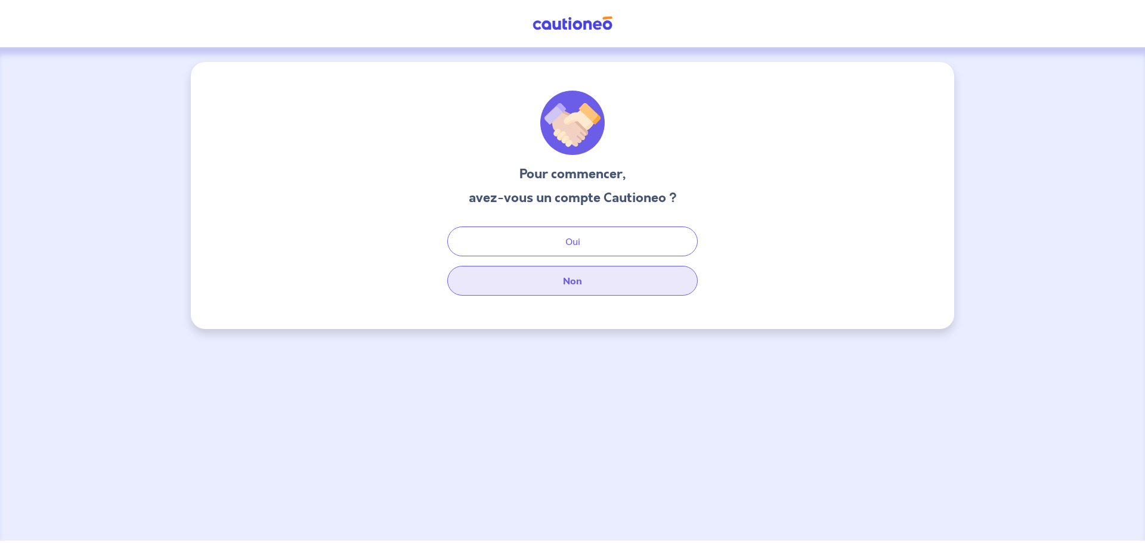
click at [577, 289] on button "Non" at bounding box center [572, 281] width 251 height 30
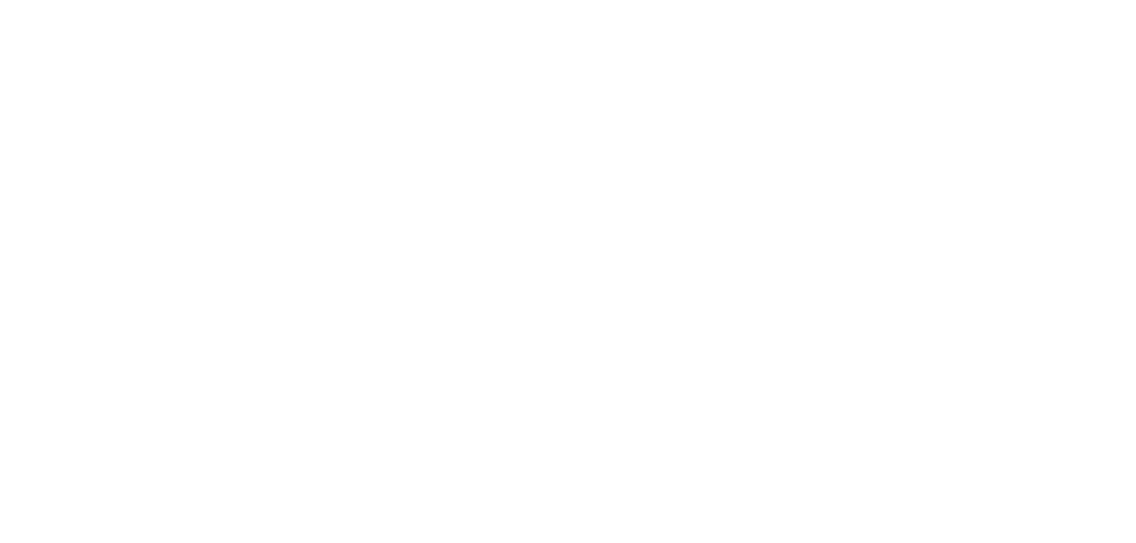
select select "FR"
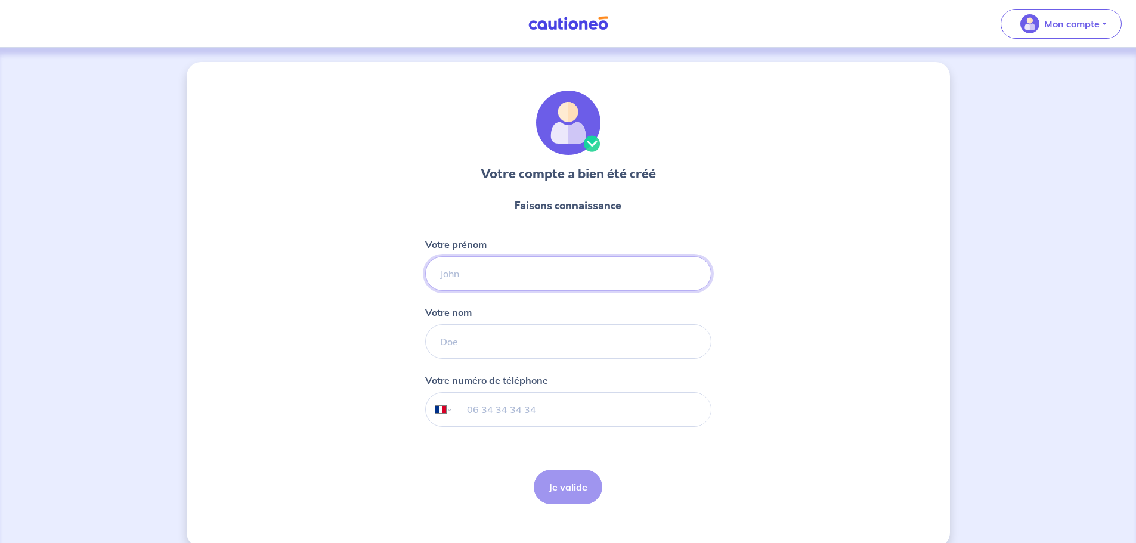
click at [537, 281] on input "Votre prénom" at bounding box center [568, 274] width 286 height 35
click at [491, 284] on input "Votre prénom" at bounding box center [568, 274] width 286 height 35
type input "amazigh"
click at [478, 344] on input "Votre nom" at bounding box center [568, 342] width 286 height 35
type input "mouloud"
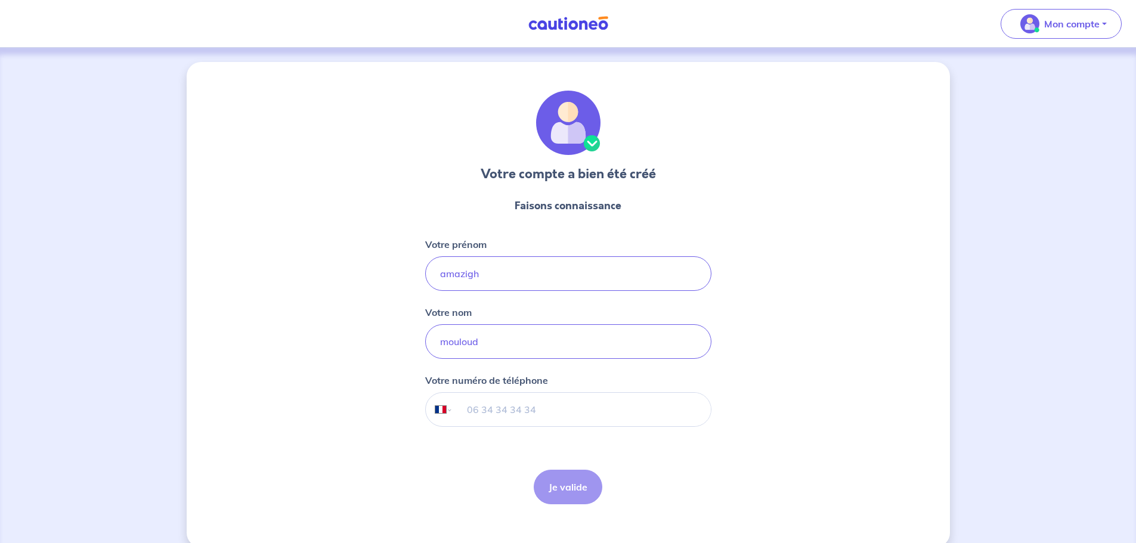
click at [495, 408] on input "tel" at bounding box center [582, 409] width 258 height 33
type input "07 56 21 45 87"
click at [590, 478] on button "Je valide" at bounding box center [568, 487] width 69 height 35
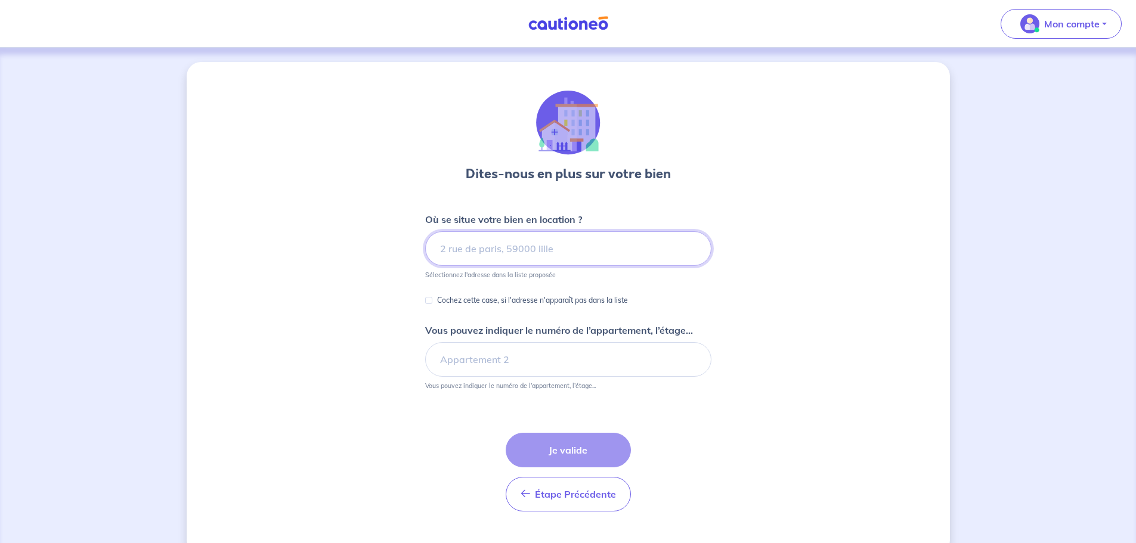
click at [521, 247] on input at bounding box center [568, 248] width 286 height 35
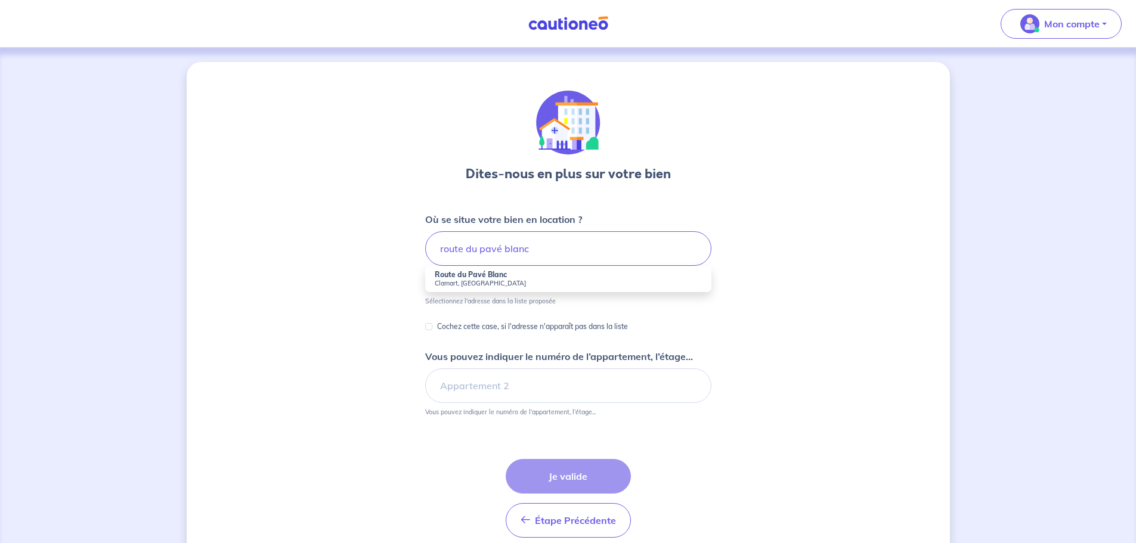
click at [490, 282] on small "Clamart, France" at bounding box center [568, 283] width 267 height 8
type input "Route du Pavé Blanc, Clamart, France"
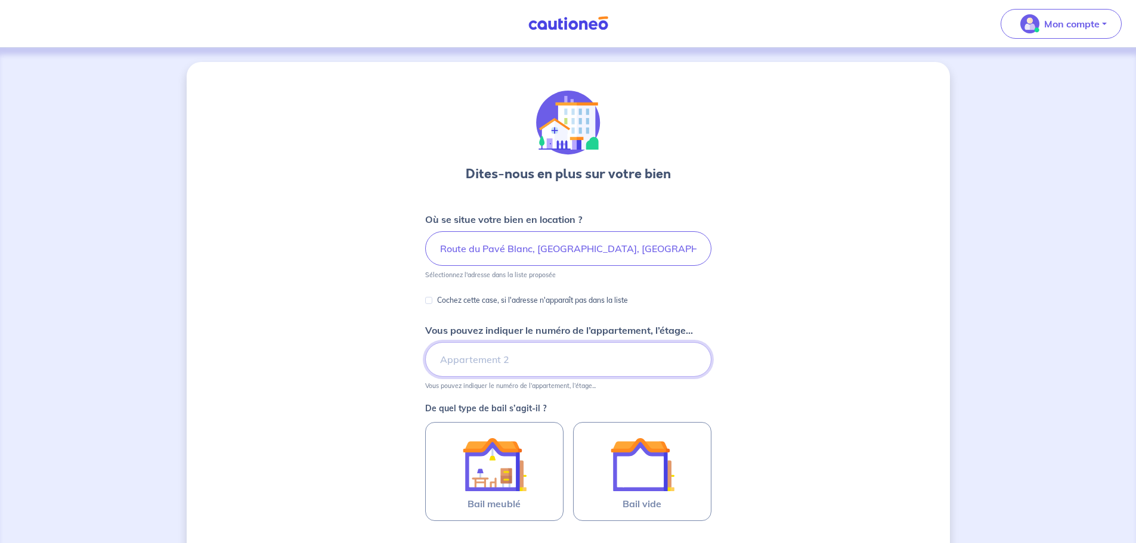
click at [471, 351] on input "Vous pouvez indiquer le numéro de l’appartement, l’étage..." at bounding box center [568, 359] width 286 height 35
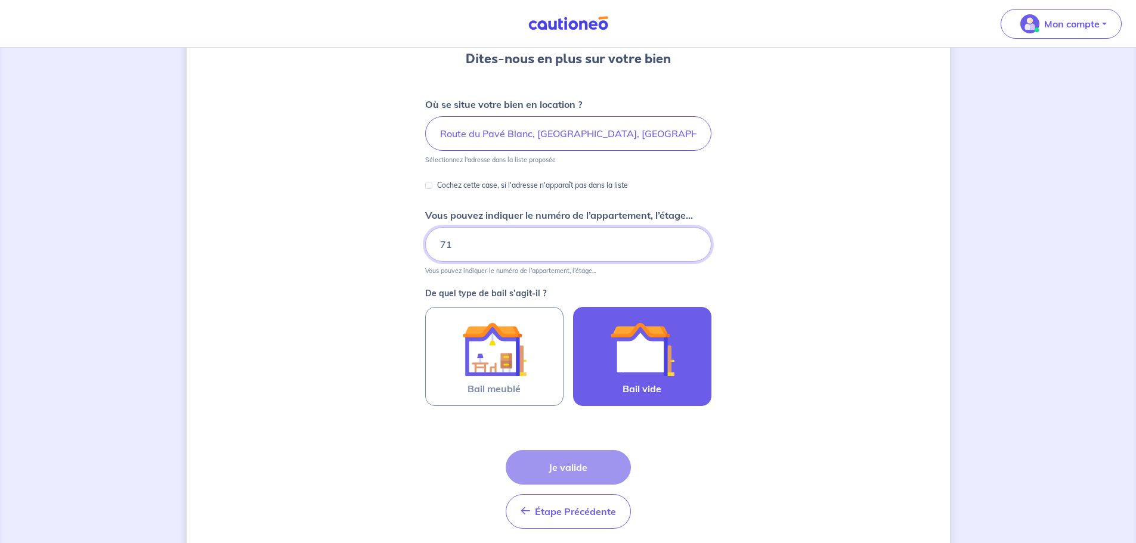
scroll to position [119, 0]
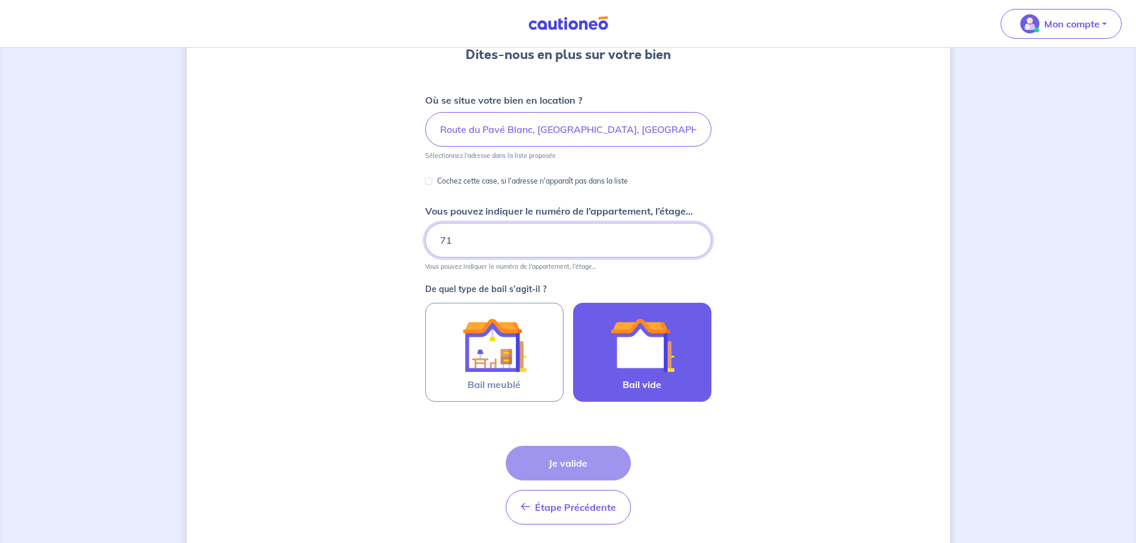
type input "71"
click at [600, 344] on div at bounding box center [642, 345] width 109 height 64
click at [0, 0] on input "Bail vide" at bounding box center [0, 0] width 0 height 0
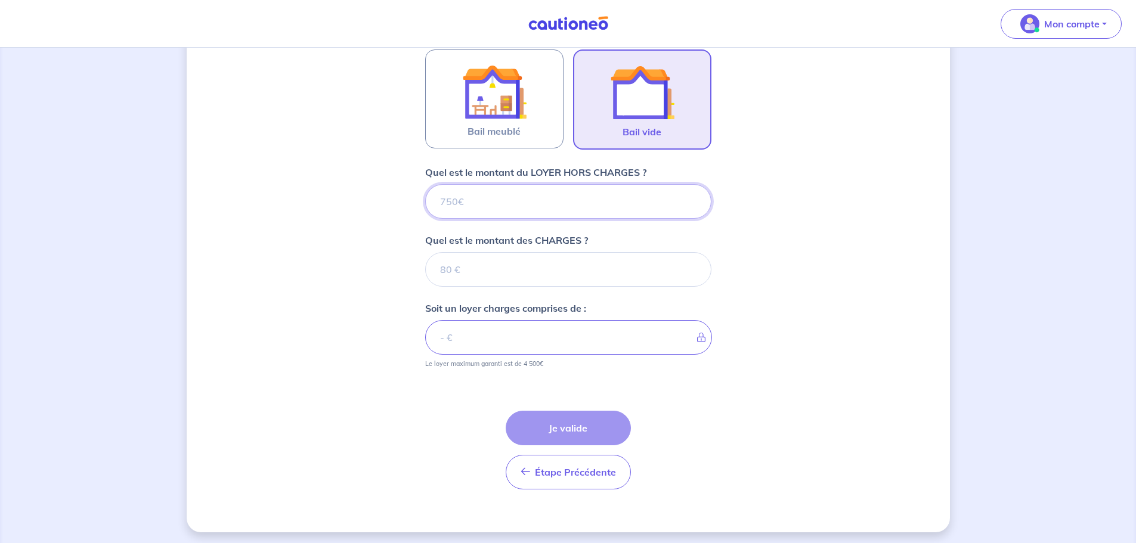
scroll to position [376, 0]
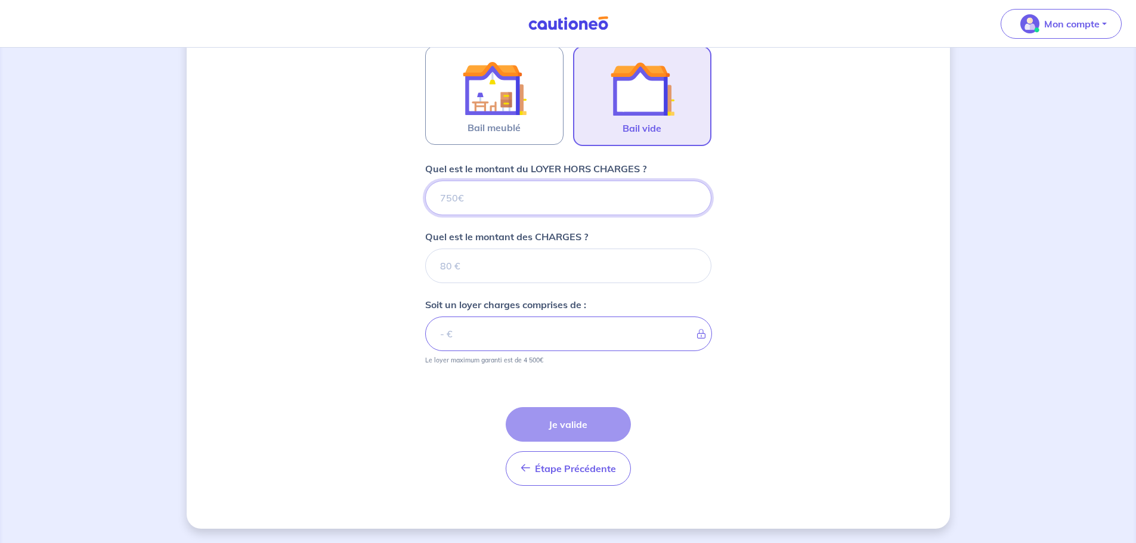
click at [519, 193] on input "Quel est le montant du LOYER HORS CHARGES ?" at bounding box center [568, 198] width 286 height 35
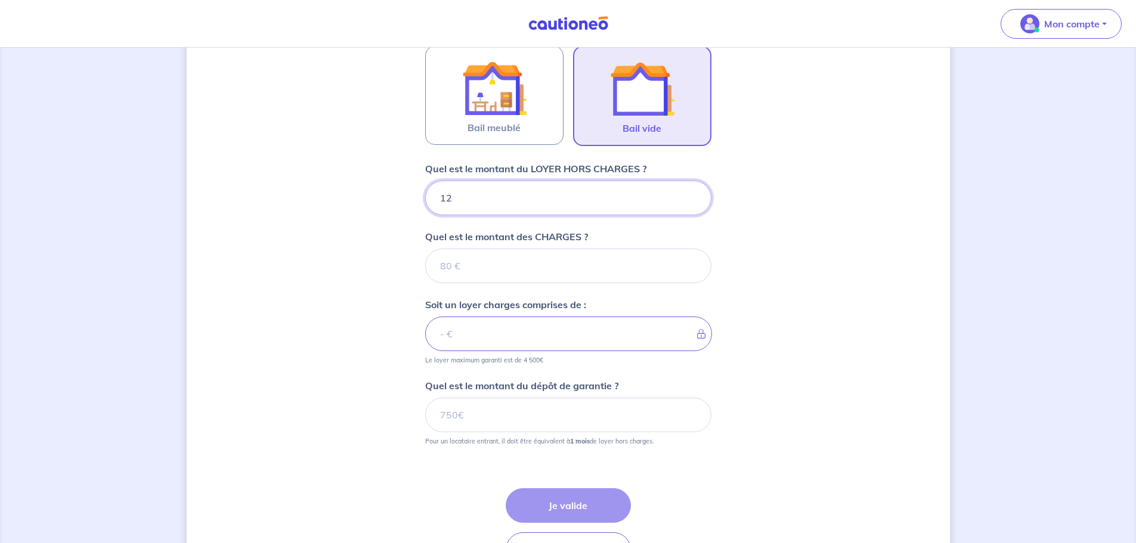
type input "120"
type input "1200"
click at [520, 268] on input "Quel est le montant des CHARGES ?" at bounding box center [568, 266] width 286 height 35
type input "1"
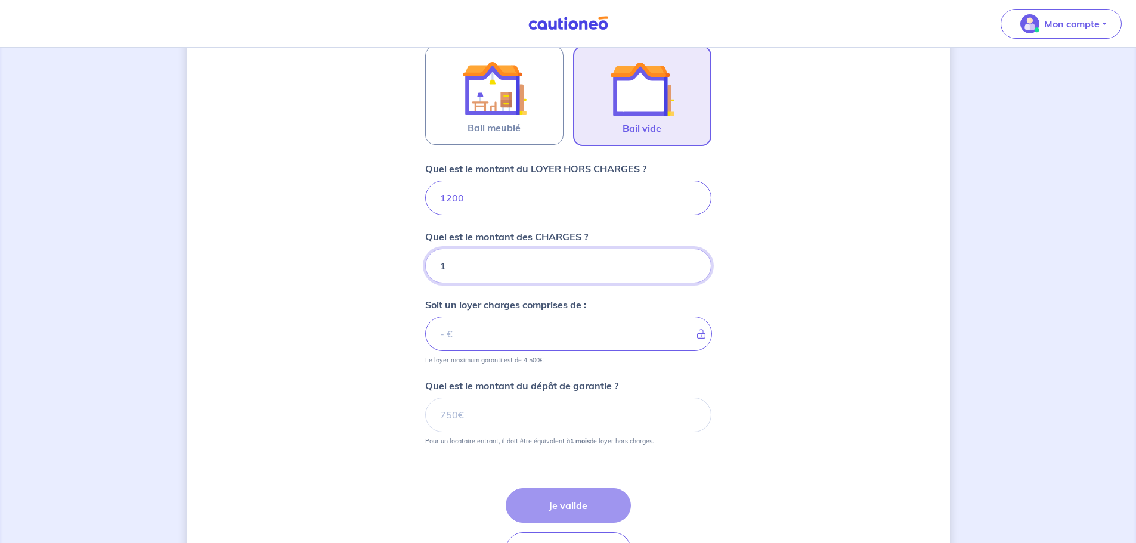
type input "1201"
type input "175"
type input "1375"
type input "175"
click at [509, 409] on input "Quel est le montant du dépôt de garantie ?" at bounding box center [568, 415] width 286 height 35
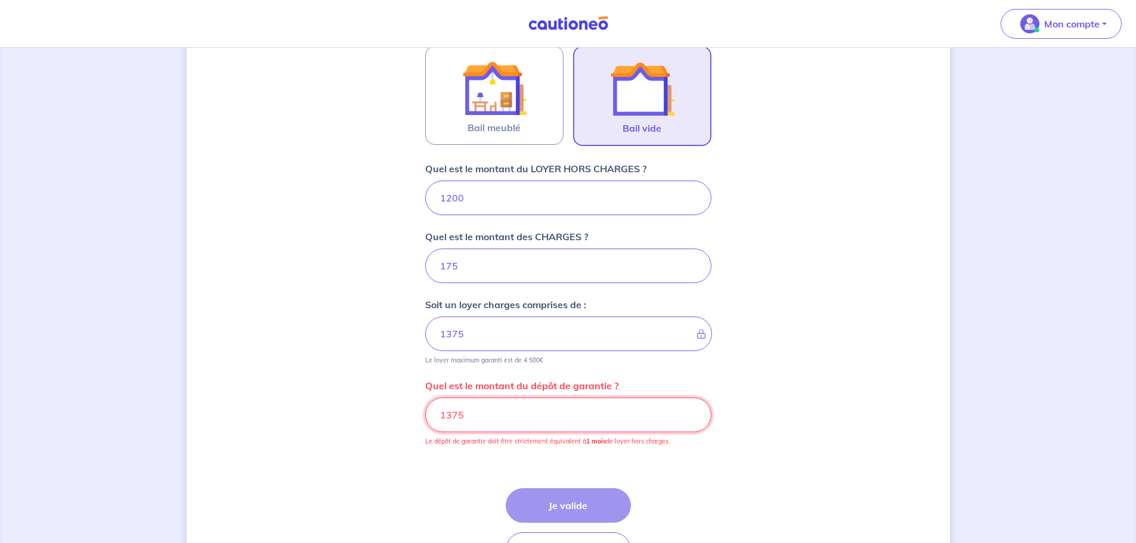
drag, startPoint x: 508, startPoint y: 410, endPoint x: 404, endPoint y: 412, distance: 103.2
click at [404, 411] on div "Dites-nous en plus sur votre bien Où se situe votre bien en location ? Route du…" at bounding box center [569, 148] width 764 height 925
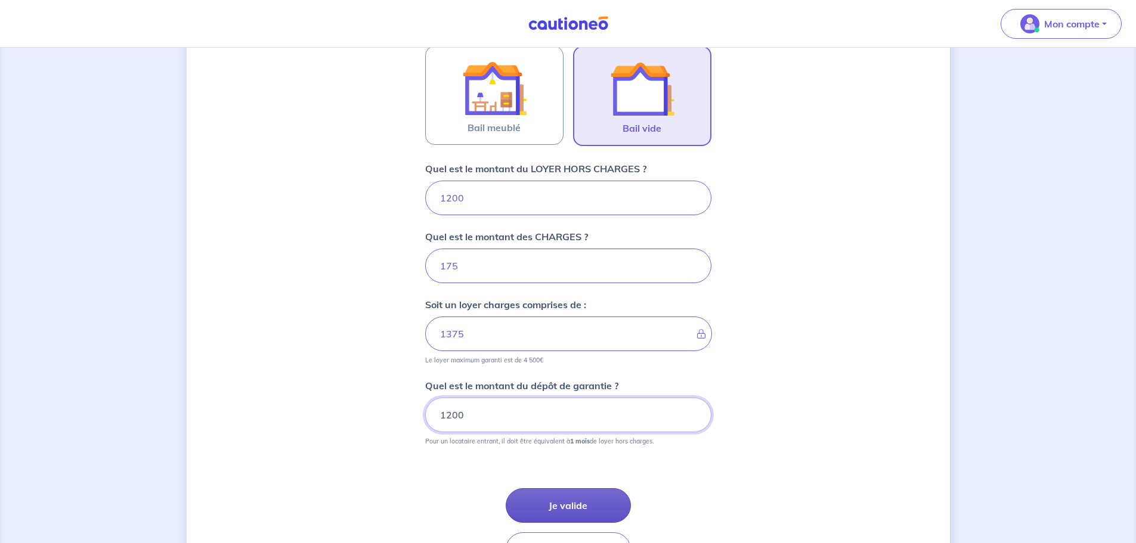
type input "1200"
click at [578, 499] on button "Je valide" at bounding box center [568, 506] width 125 height 35
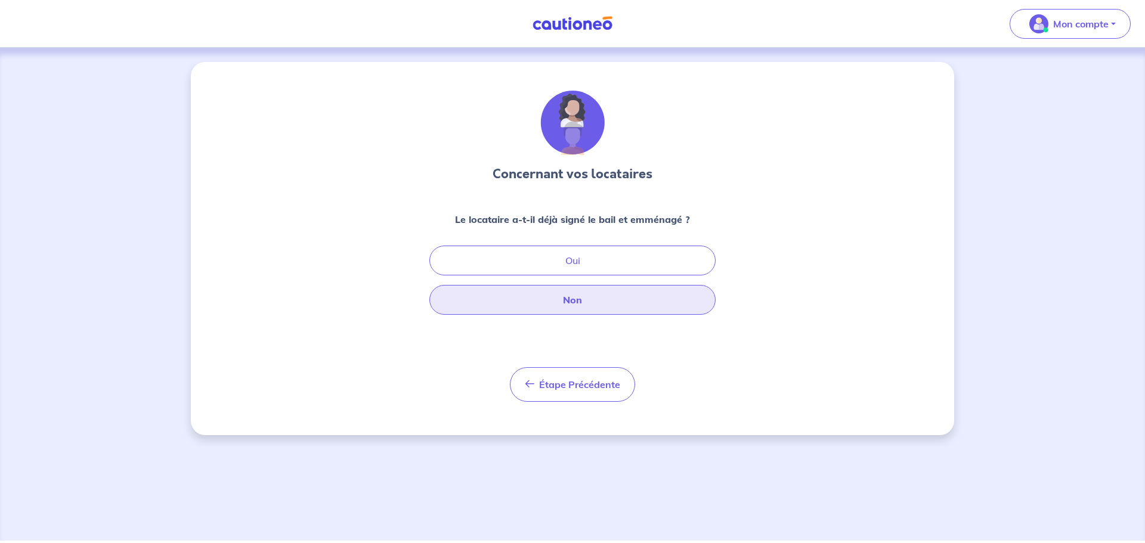
click at [569, 302] on button "Non" at bounding box center [573, 300] width 286 height 30
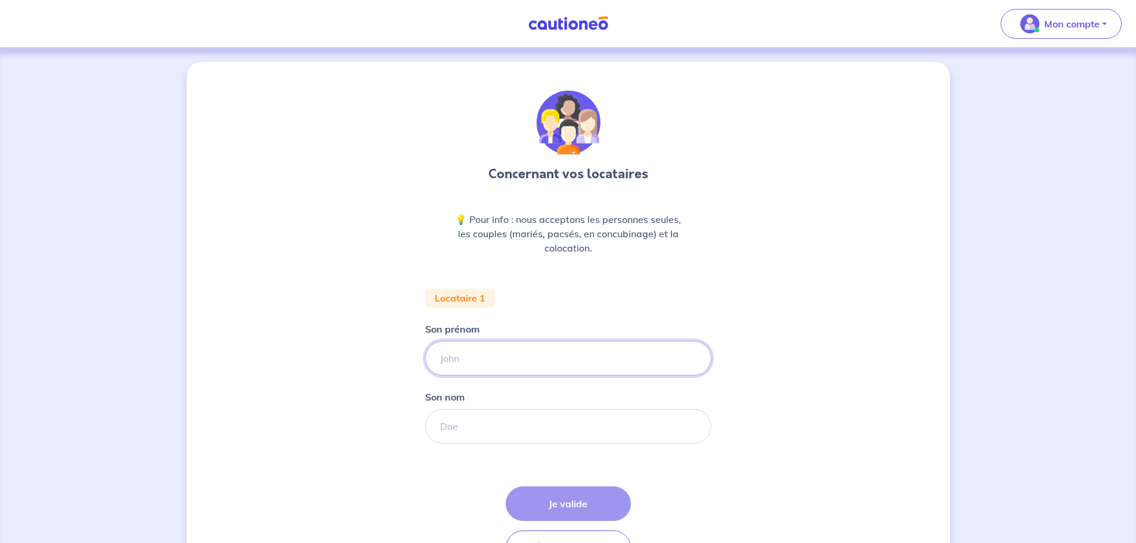
click at [532, 358] on input "Son prénom" at bounding box center [568, 358] width 286 height 35
type input "said"
click at [492, 419] on input "Son nom" at bounding box center [568, 426] width 286 height 35
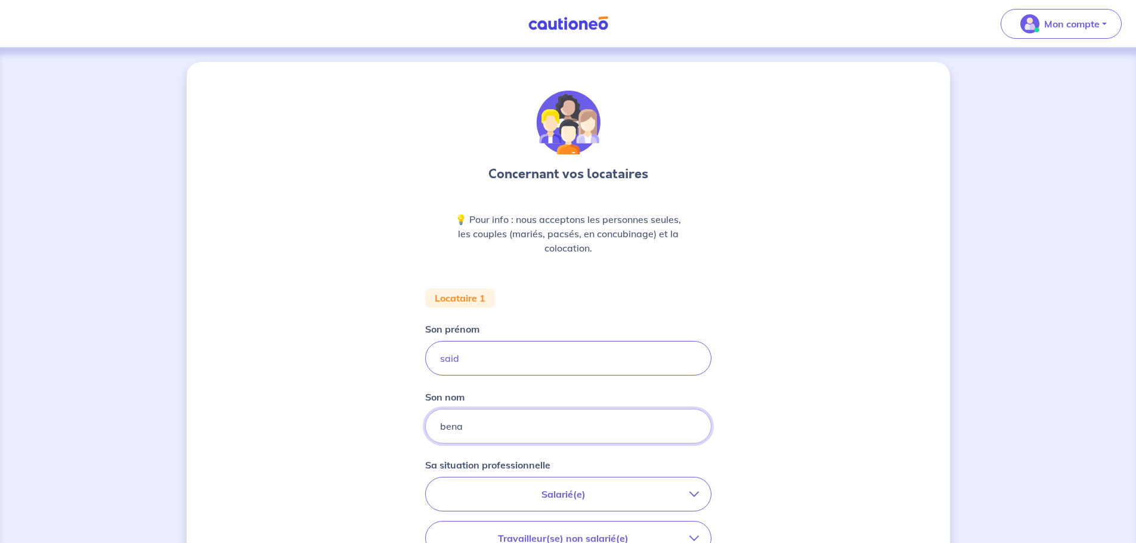
type input "bena"
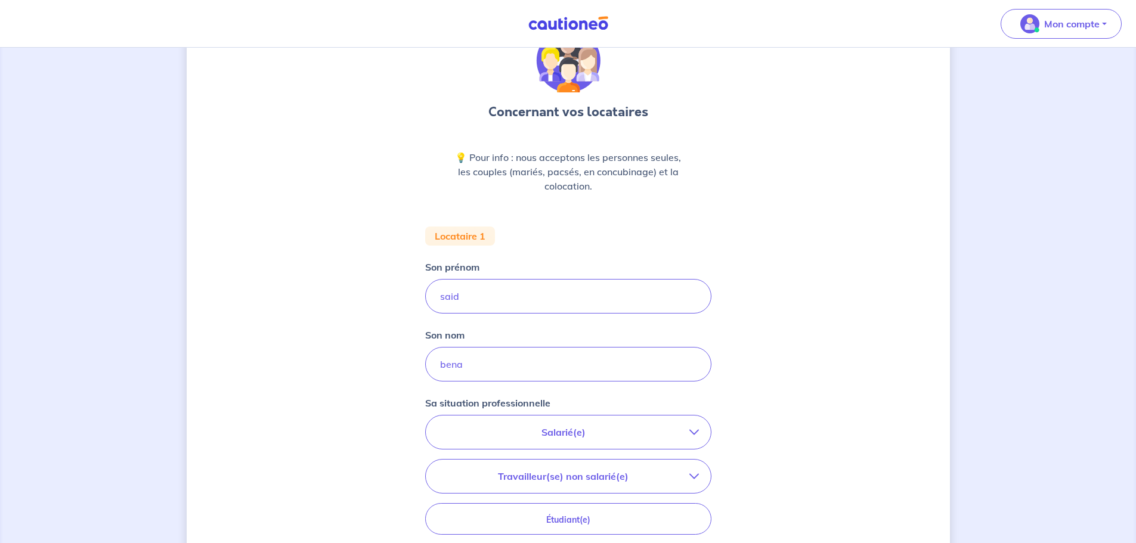
scroll to position [119, 0]
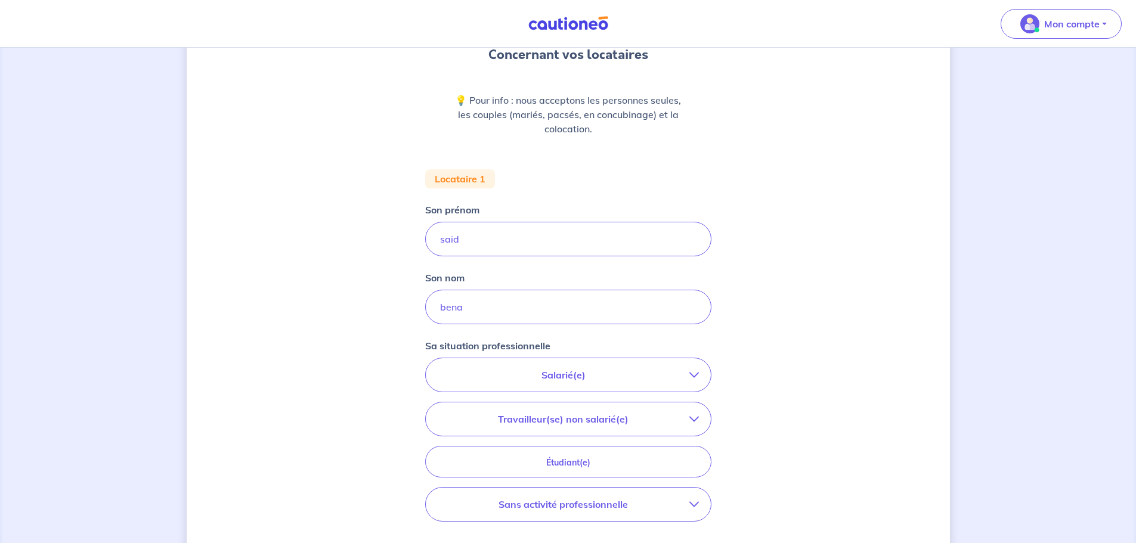
click at [549, 374] on p "Salarié(e)" at bounding box center [564, 375] width 252 height 14
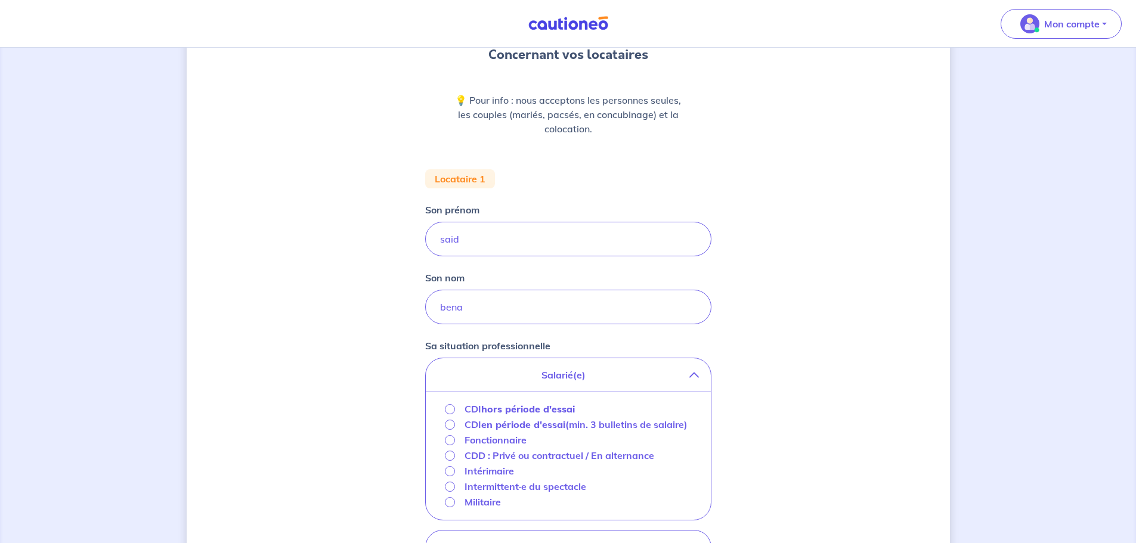
click at [529, 408] on strong "hors période d'essai" at bounding box center [528, 409] width 94 height 12
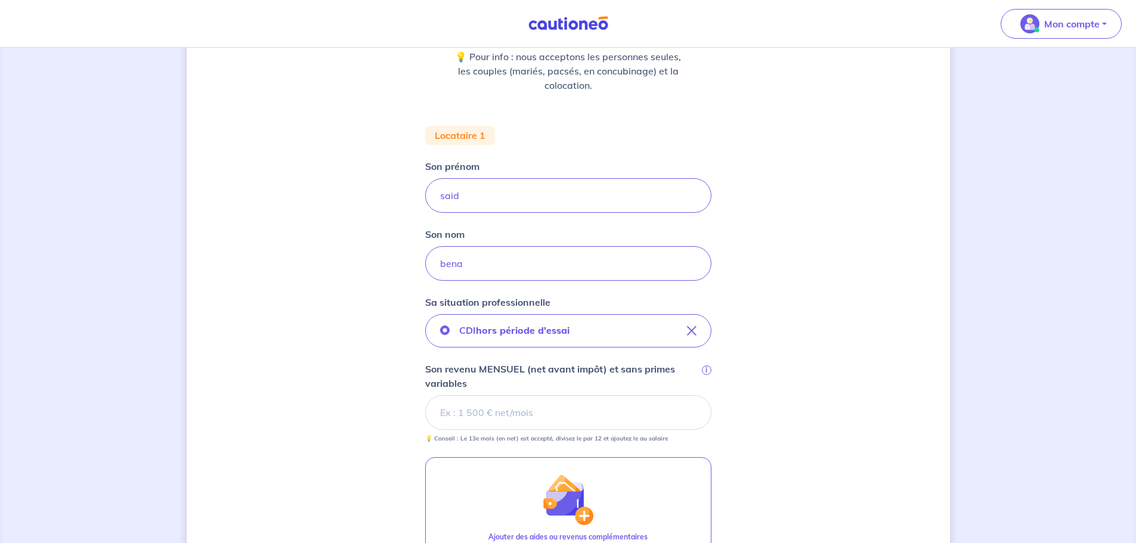
scroll to position [239, 0]
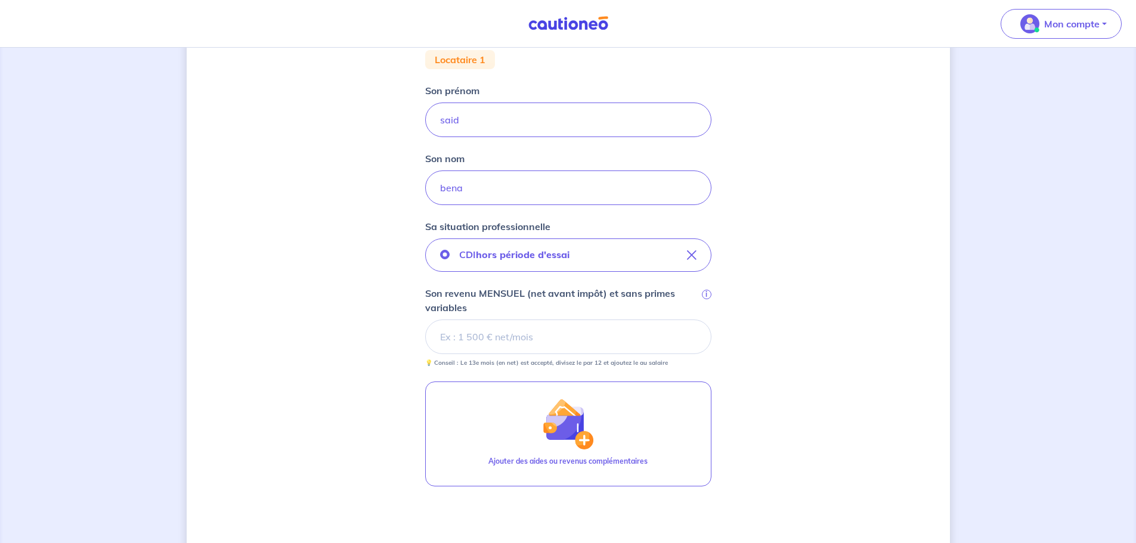
click at [516, 339] on input "Son revenu MENSUEL (net avant impôt) et sans primes variables i" at bounding box center [568, 337] width 286 height 35
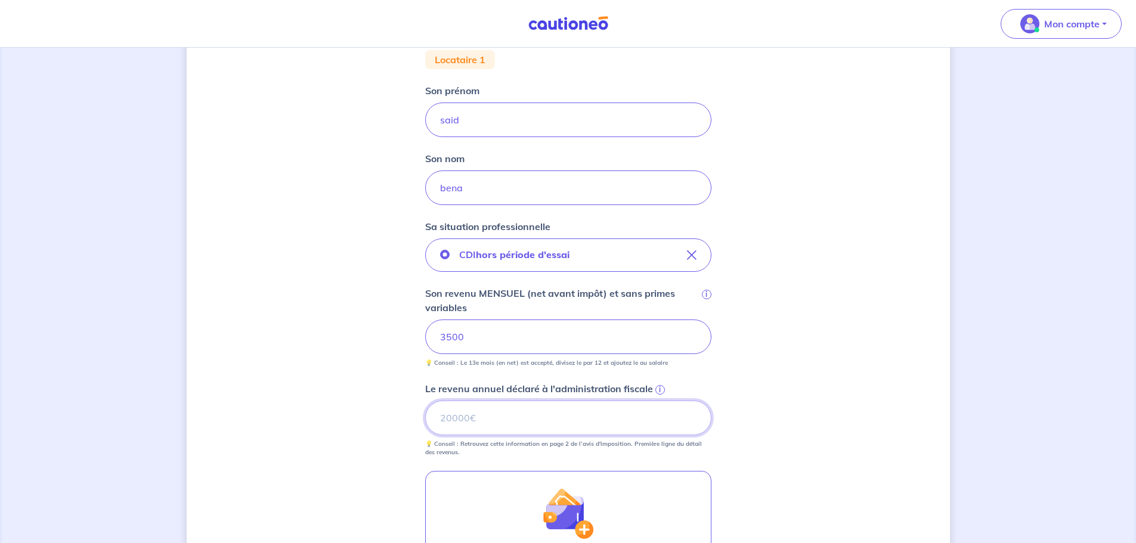
click at [589, 419] on input "Le revenu annuel déclaré à l'administration fiscale i" at bounding box center [568, 418] width 286 height 35
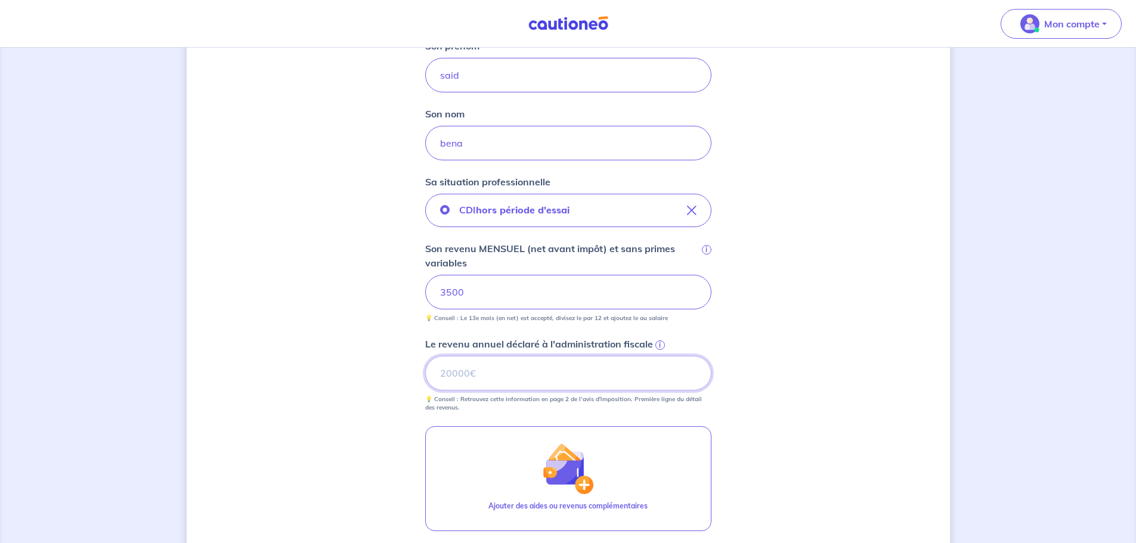
scroll to position [358, 0]
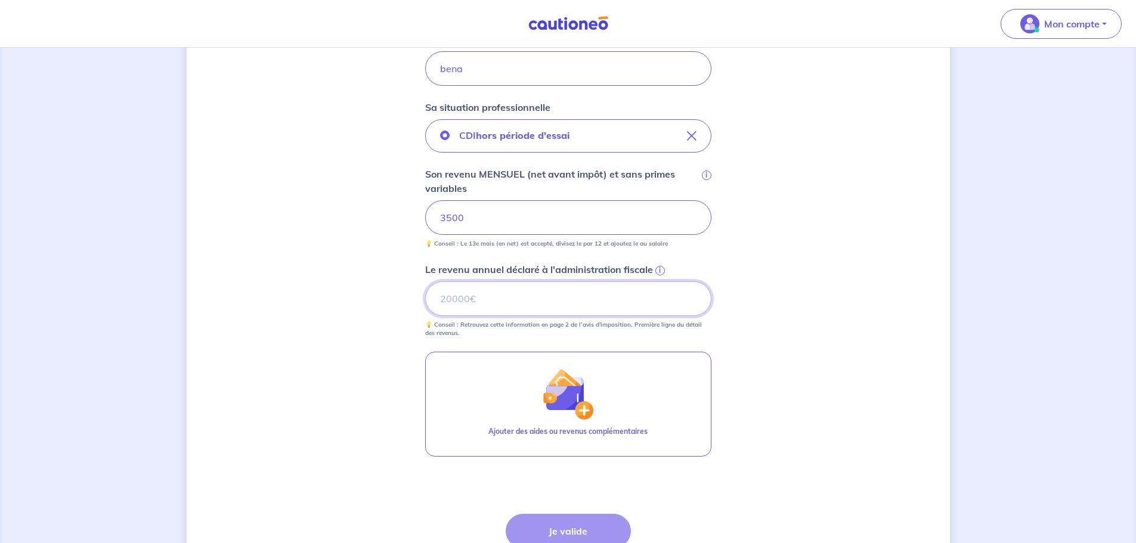
click at [498, 300] on input "Le revenu annuel déclaré à l'administration fiscale i" at bounding box center [568, 299] width 286 height 35
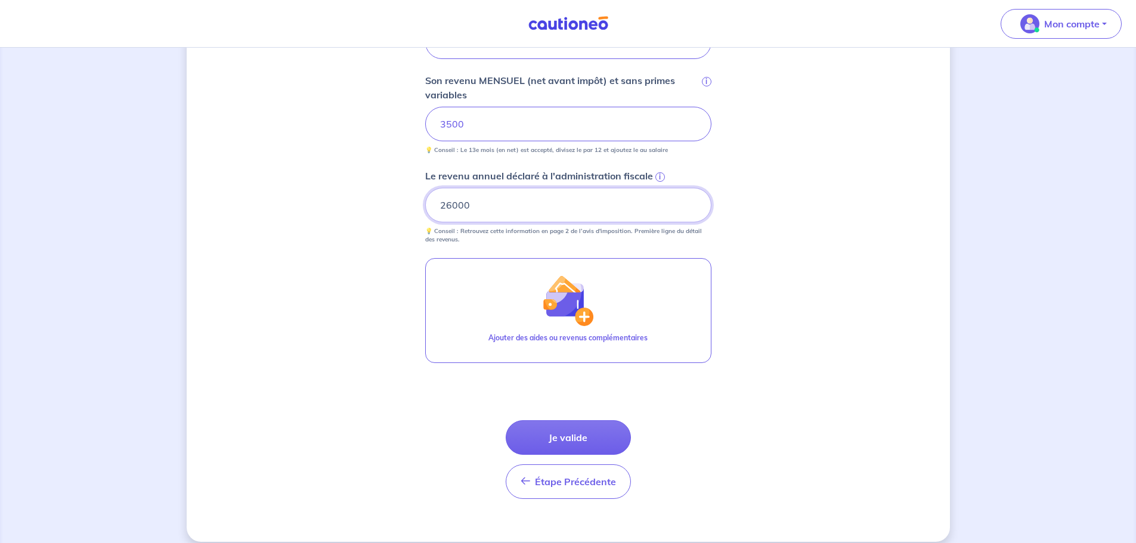
scroll to position [465, 0]
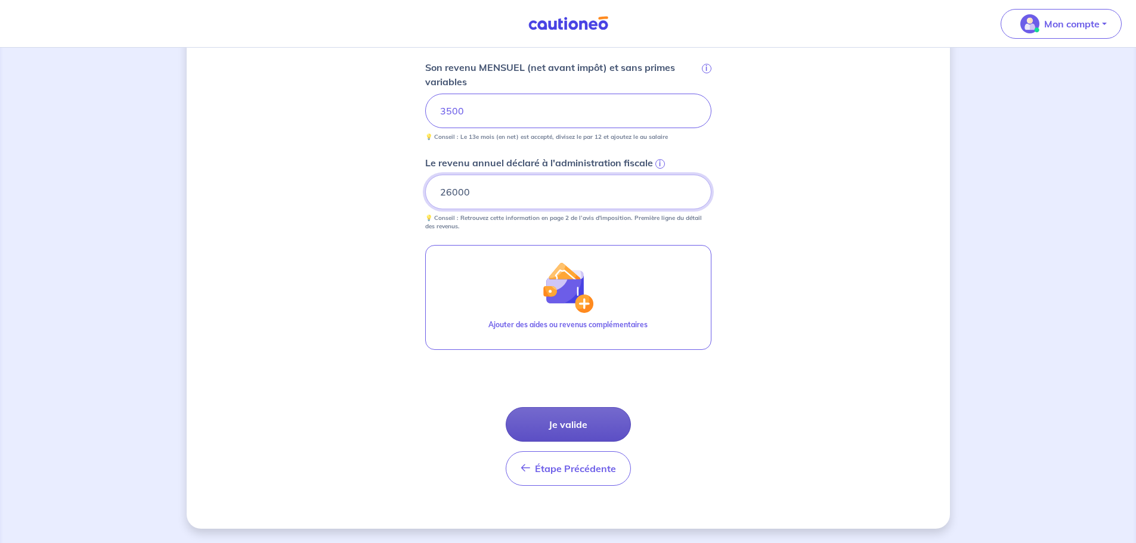
type input "26000"
click at [574, 409] on button "Je valide" at bounding box center [568, 424] width 125 height 35
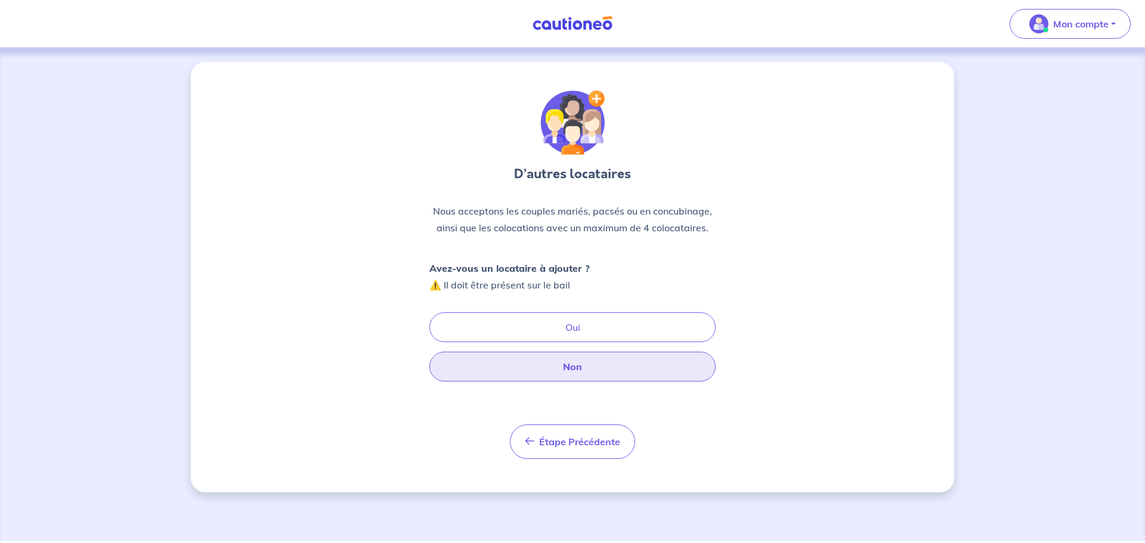
click at [560, 372] on button "Non" at bounding box center [573, 367] width 286 height 30
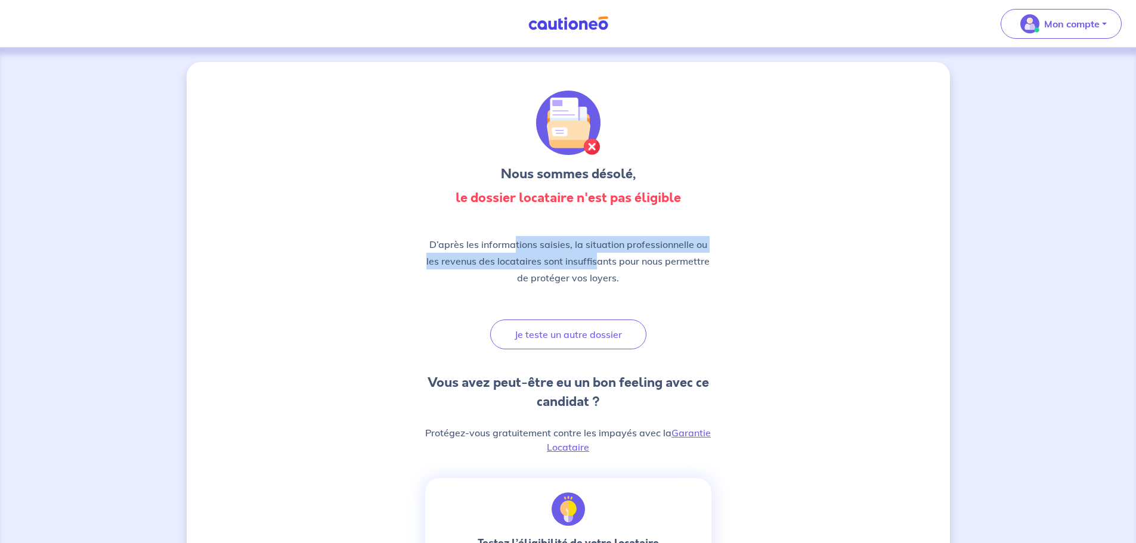
drag, startPoint x: 517, startPoint y: 243, endPoint x: 598, endPoint y: 265, distance: 84.2
click at [598, 265] on p "D’après les informations saisies, la situation professionnelle ou les revenus d…" at bounding box center [568, 261] width 286 height 50
